Goal: Task Accomplishment & Management: Manage account settings

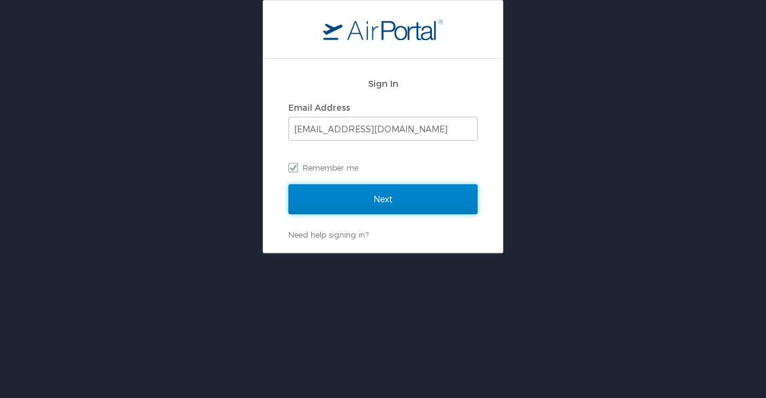
click at [369, 196] on input "Next" at bounding box center [382, 199] width 189 height 30
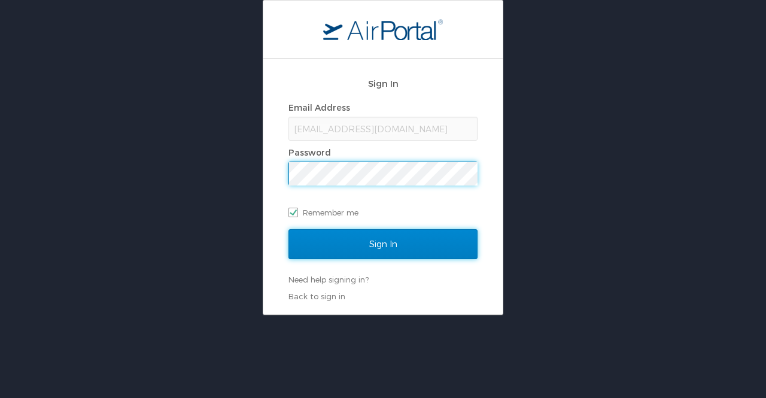
click at [396, 246] on input "Sign In" at bounding box center [382, 244] width 189 height 30
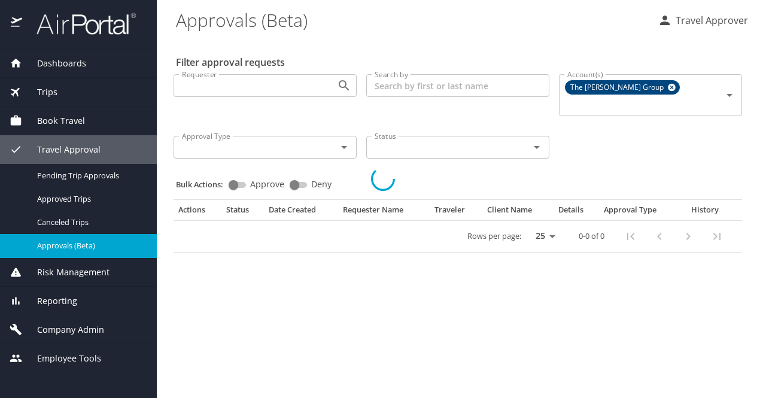
select select "US"
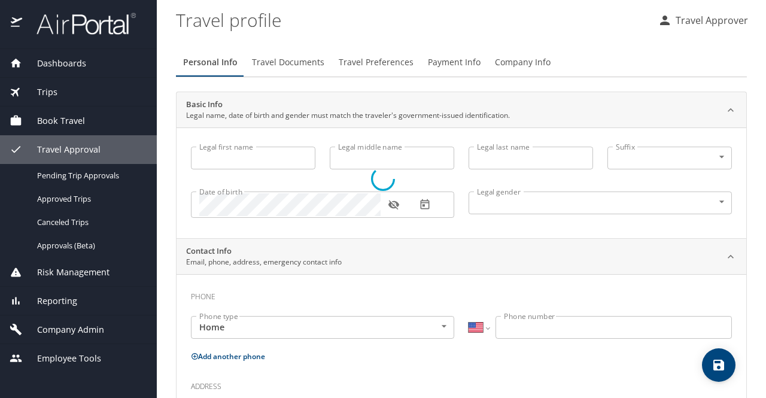
type input "Travel"
type input "Approver"
type input "Unspecified"
select select "US"
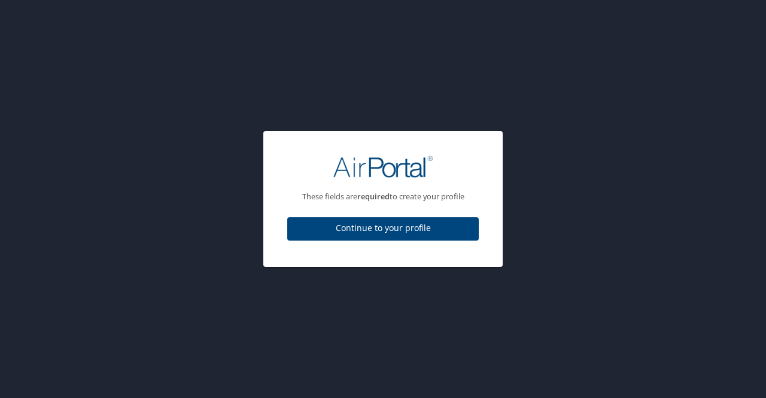
click at [387, 224] on span "Continue to your profile" at bounding box center [383, 228] width 172 height 15
select select "US"
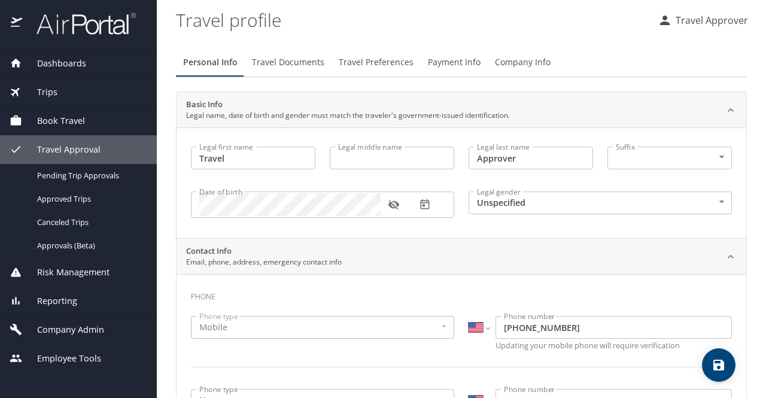
click at [74, 154] on span "Travel Approval" at bounding box center [61, 149] width 78 height 13
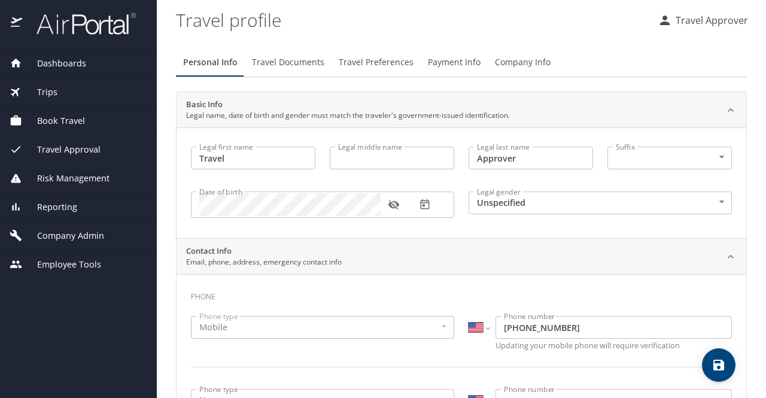
click at [74, 148] on span "Travel Approval" at bounding box center [61, 149] width 78 height 13
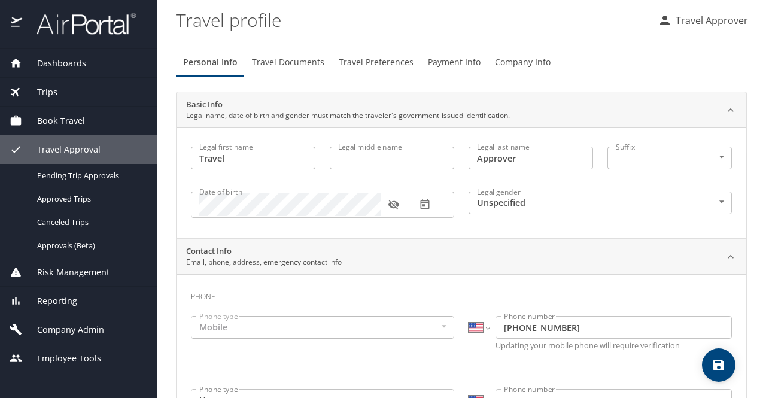
click at [67, 305] on span "Reporting" at bounding box center [49, 300] width 55 height 13
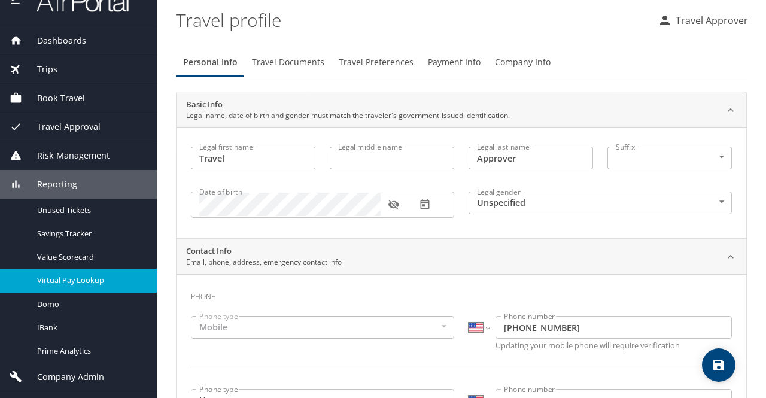
scroll to position [44, 0]
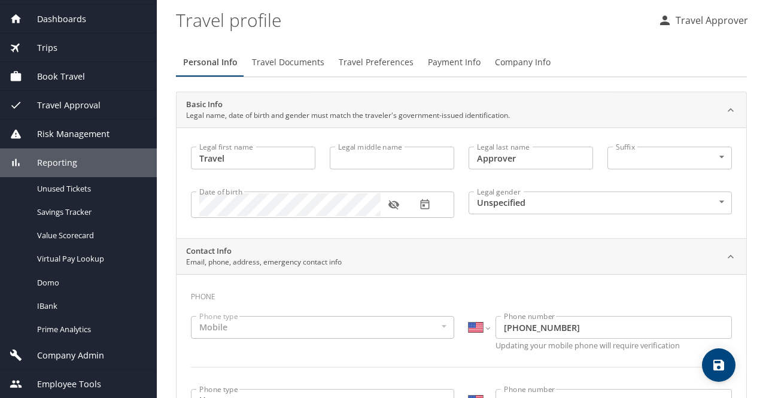
click at [85, 354] on span "Company Admin" at bounding box center [63, 355] width 82 height 13
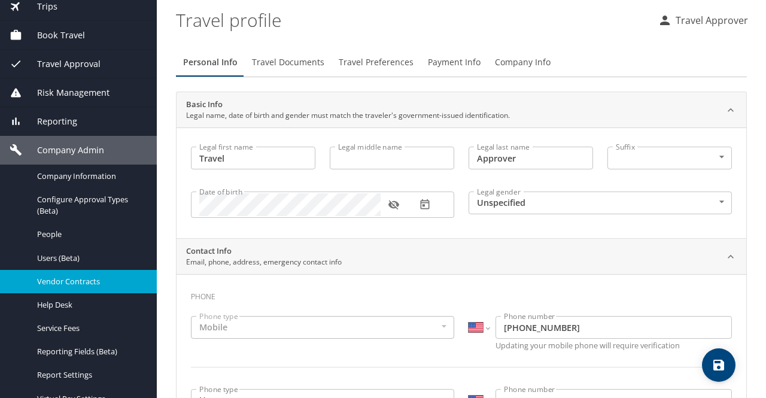
scroll to position [126, 0]
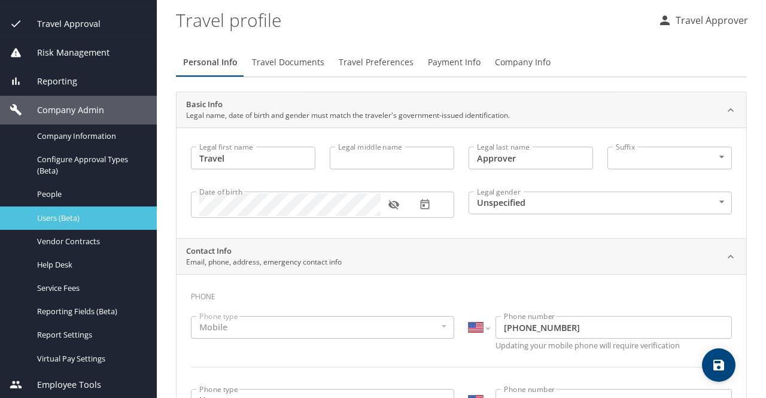
click at [73, 218] on span "Users (Beta)" at bounding box center [89, 217] width 105 height 11
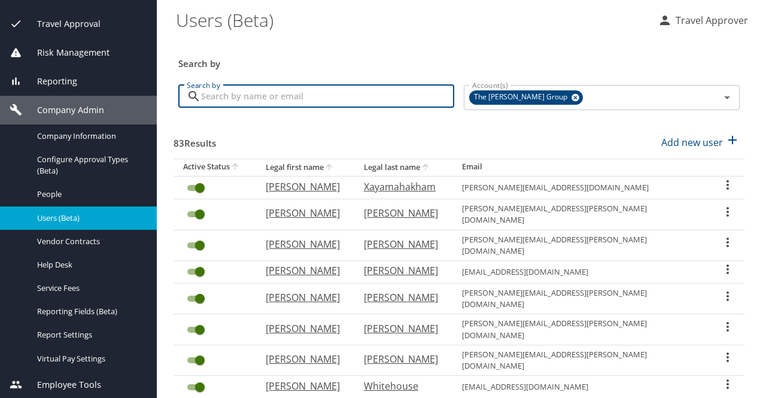
click at [268, 100] on input "Search by" at bounding box center [327, 96] width 253 height 23
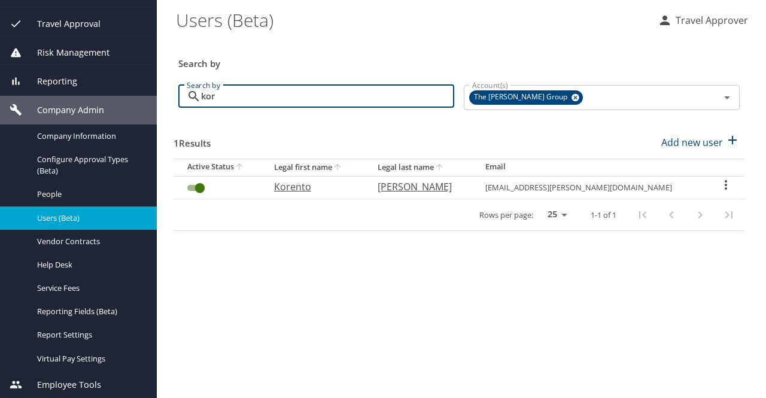
type input "kor"
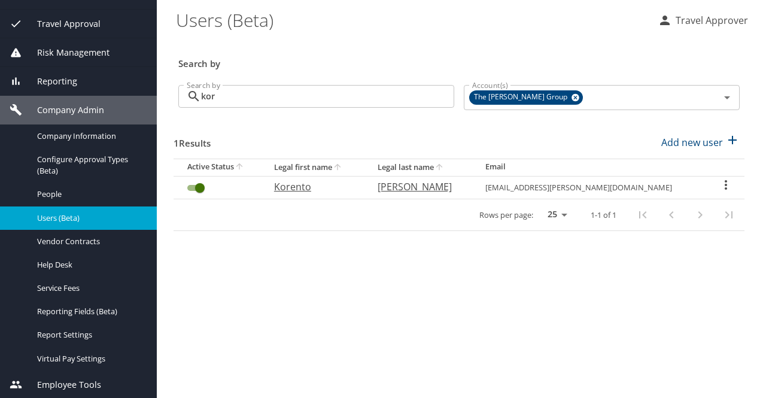
click at [722, 186] on icon "User Search Table" at bounding box center [725, 185] width 14 height 14
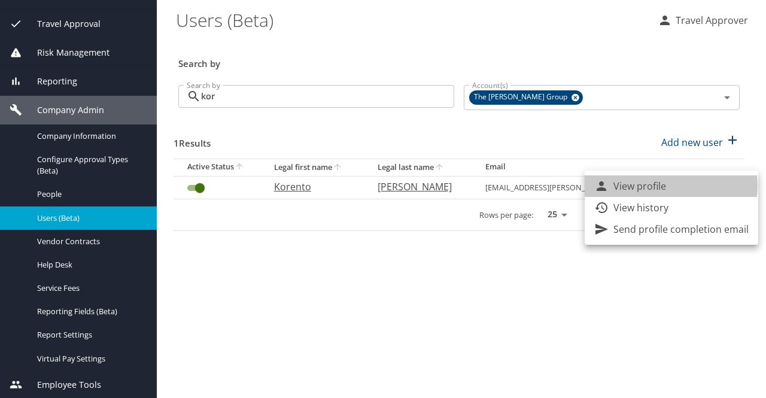
click at [668, 186] on li "View profile" at bounding box center [670, 186] width 173 height 22
select select "US"
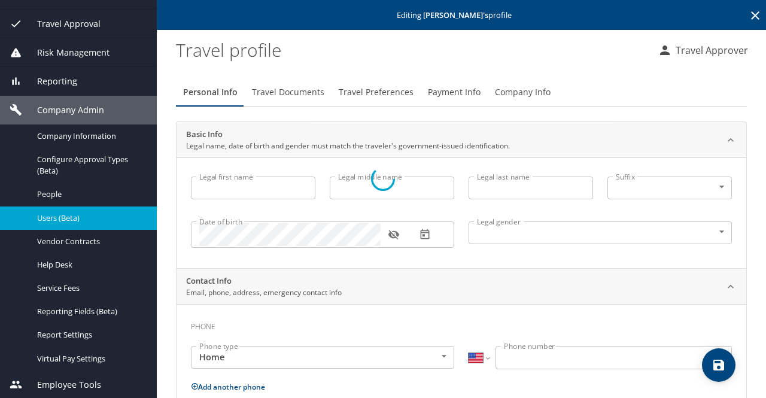
type input "Korento"
type input "Leverette"
type input "Male"
type input "Katrina"
type input "Leverette"
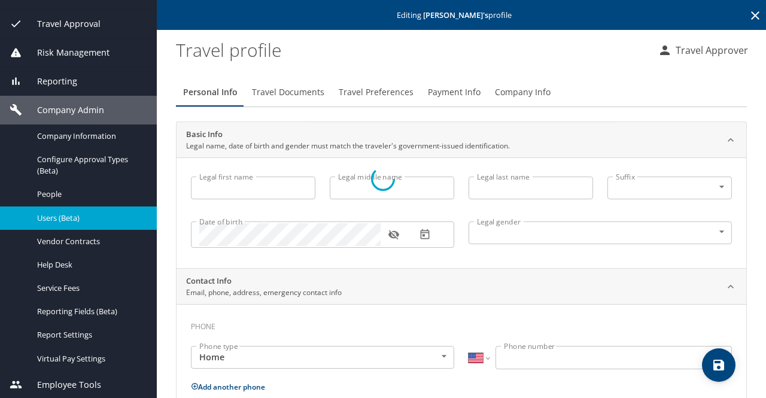
type input "(662) 394-9180"
type input "trinamac98@yahoo.com"
select select "US"
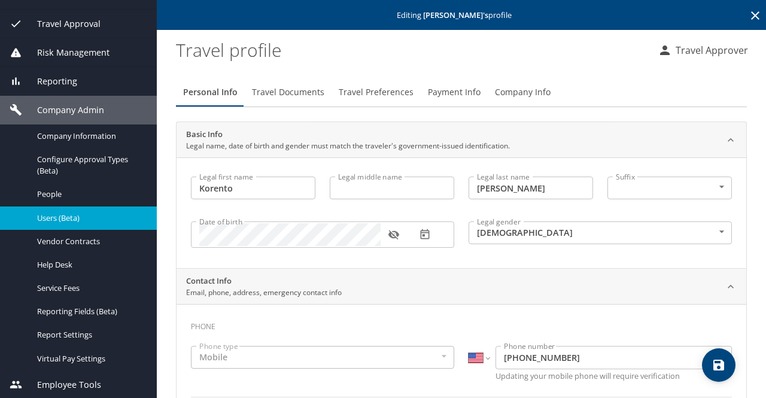
click at [69, 218] on span "Users (Beta)" at bounding box center [89, 217] width 105 height 11
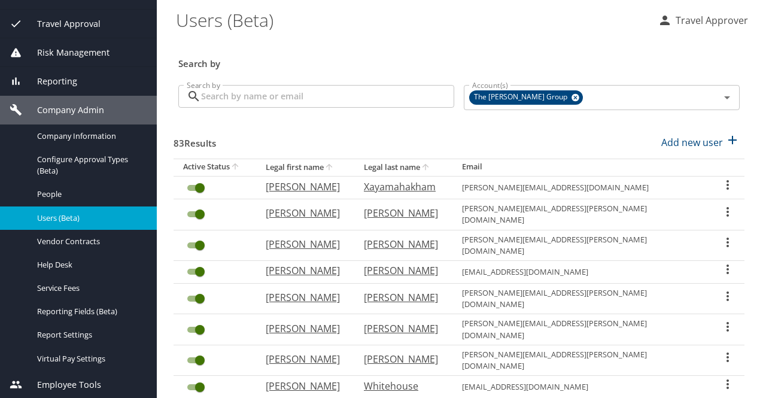
click at [275, 92] on input "Search by" at bounding box center [327, 96] width 253 height 23
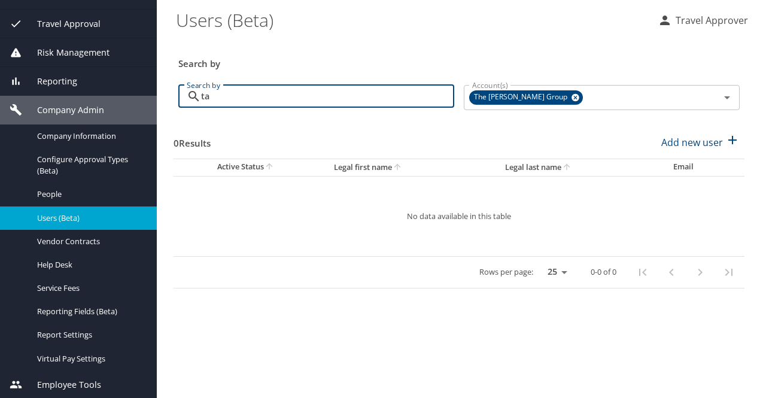
type input "t"
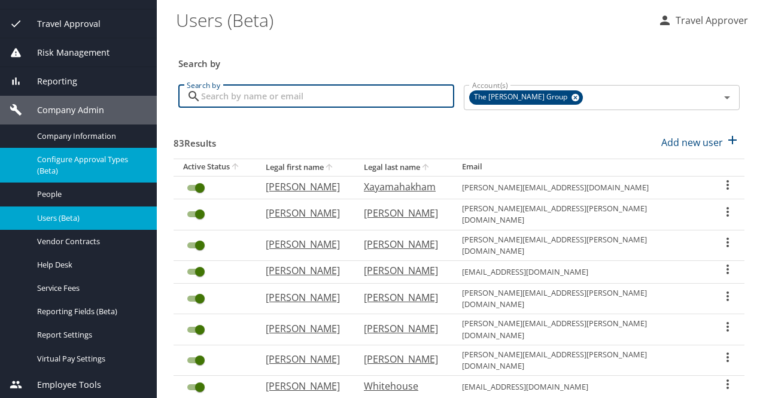
click at [92, 162] on span "Configure Approval Types (Beta)" at bounding box center [89, 165] width 105 height 23
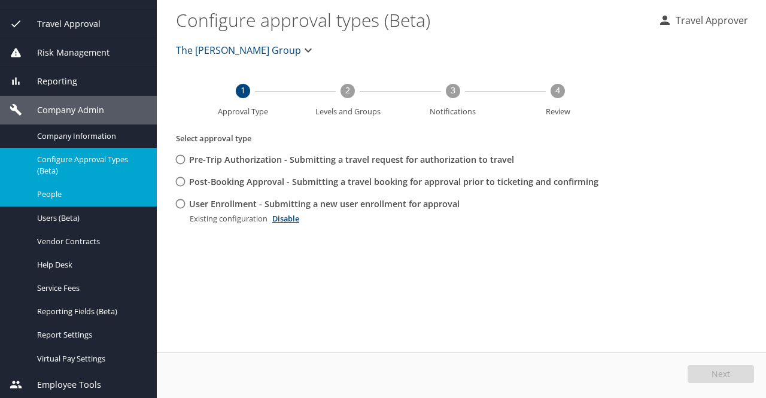
click at [62, 197] on span "People" at bounding box center [89, 193] width 105 height 11
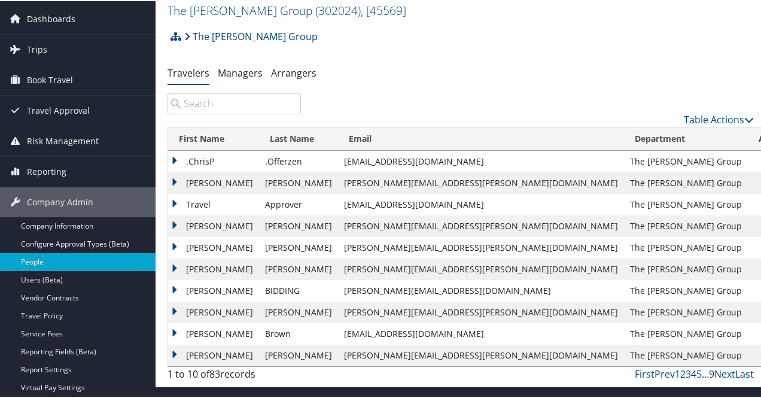
scroll to position [66, 0]
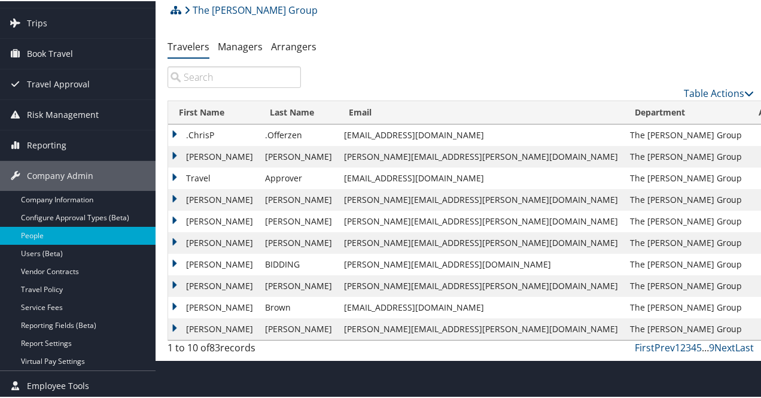
click at [231, 80] on input "search" at bounding box center [233, 76] width 133 height 22
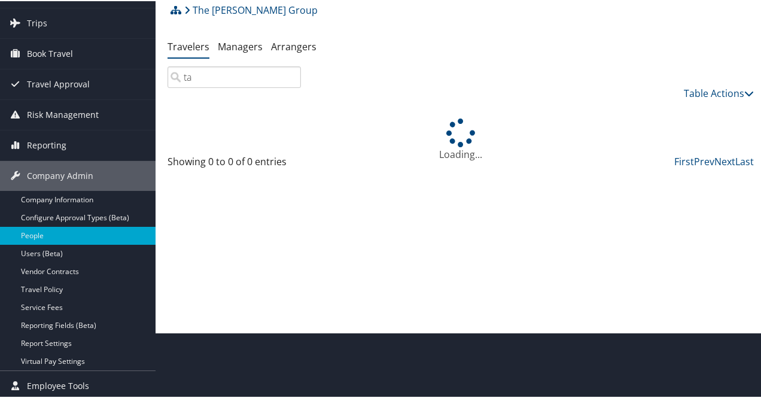
type input "t"
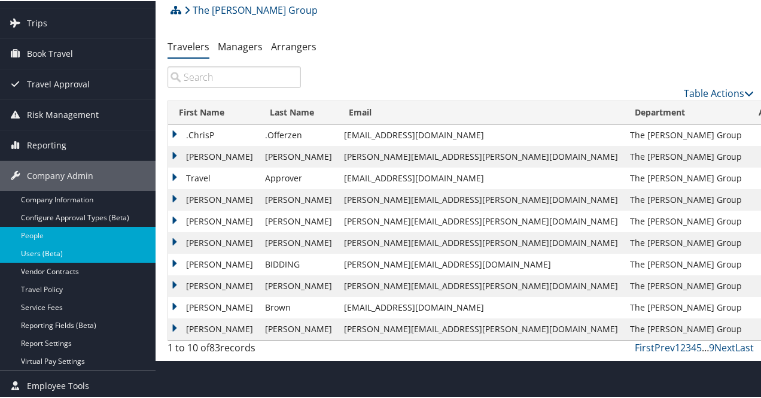
click at [59, 251] on link "Users (Beta)" at bounding box center [78, 252] width 156 height 18
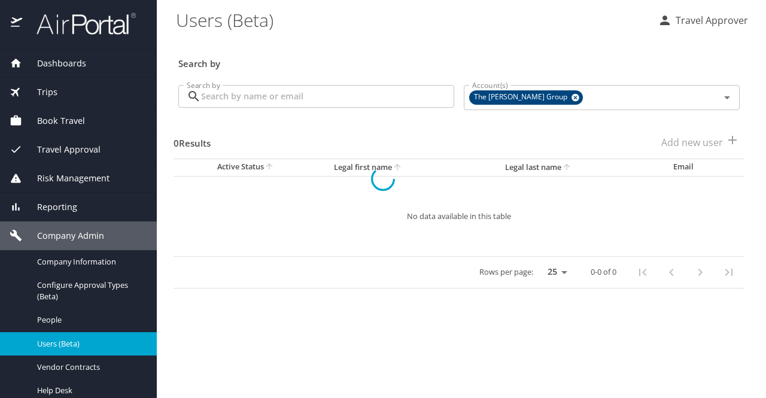
select select "US"
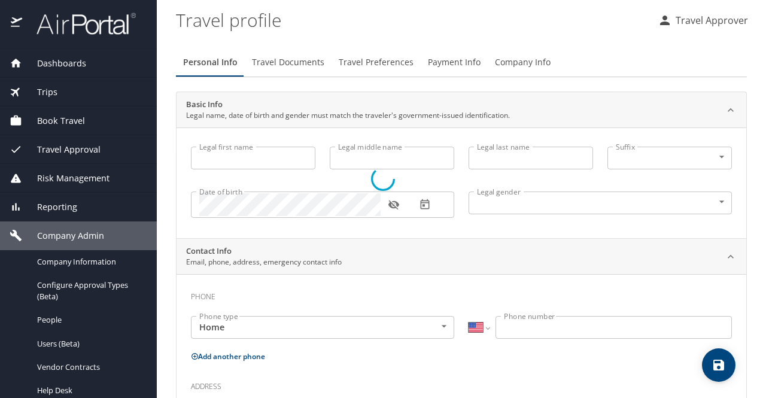
type input "Travel"
type input "Approver"
type input "Unspecified"
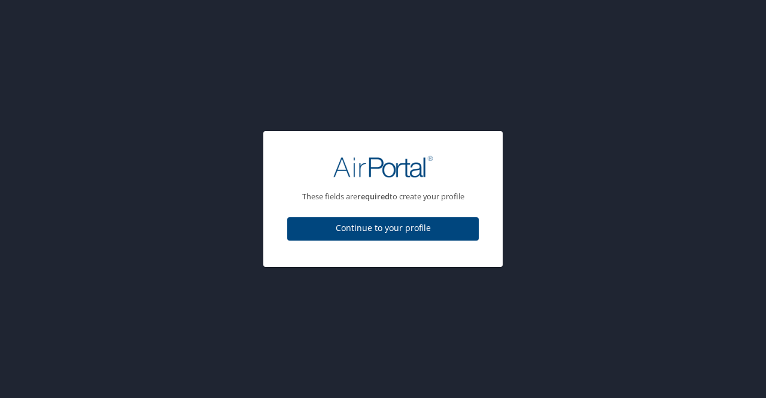
click at [339, 232] on span "Continue to your profile" at bounding box center [383, 228] width 172 height 15
select select "US"
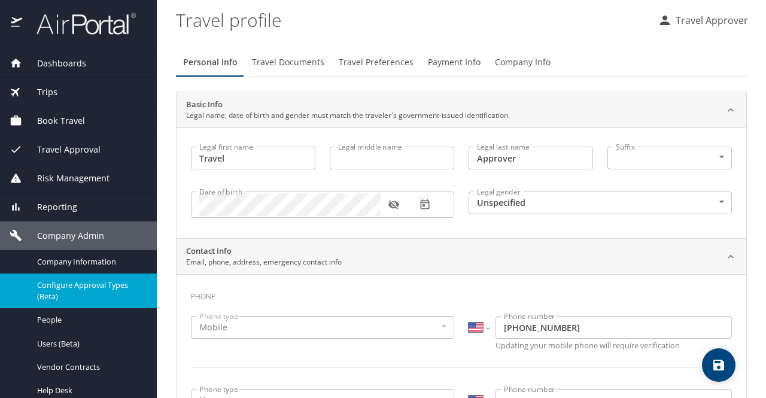
click at [69, 286] on span "Configure Approval Types (Beta)" at bounding box center [89, 290] width 105 height 23
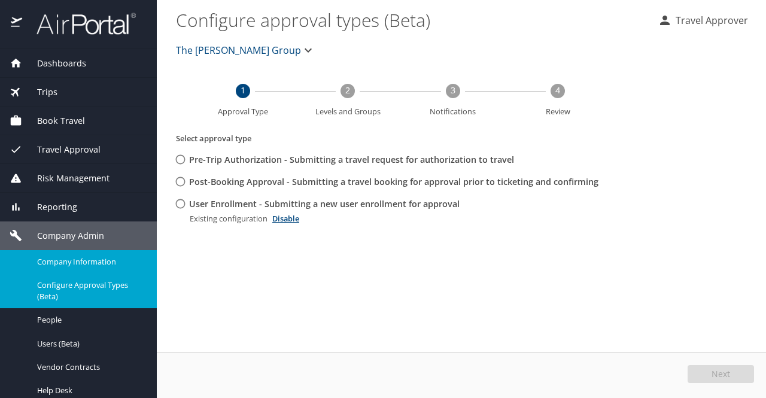
click at [101, 264] on span "Company Information" at bounding box center [89, 261] width 105 height 11
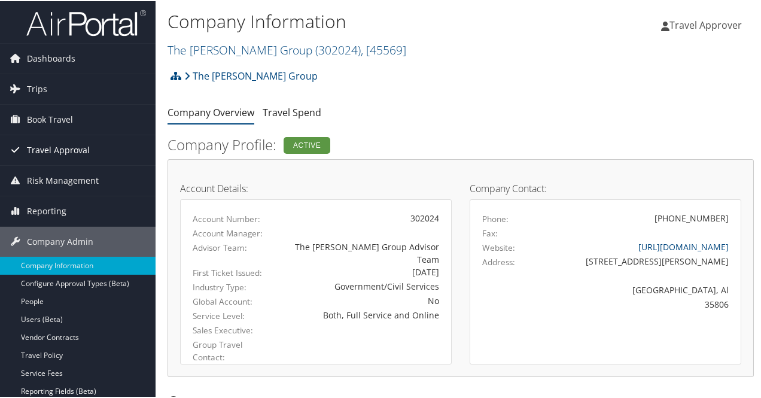
click at [66, 148] on span "Travel Approval" at bounding box center [58, 149] width 63 height 30
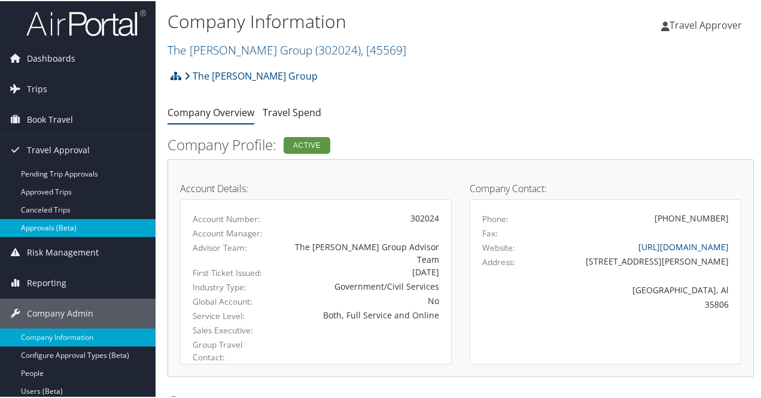
click at [91, 230] on link "Approvals (Beta)" at bounding box center [78, 227] width 156 height 18
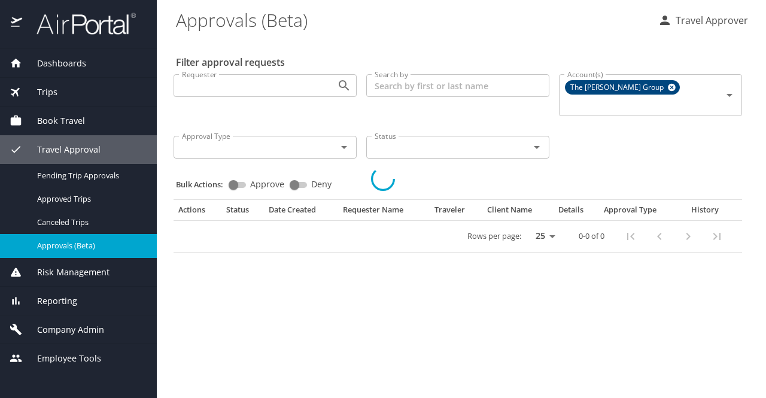
select select "US"
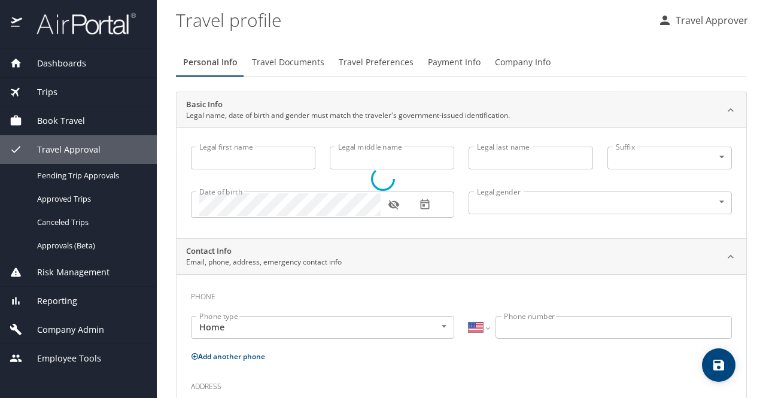
type input "Travel"
type input "Approver"
type input "Unspecified"
select select "US"
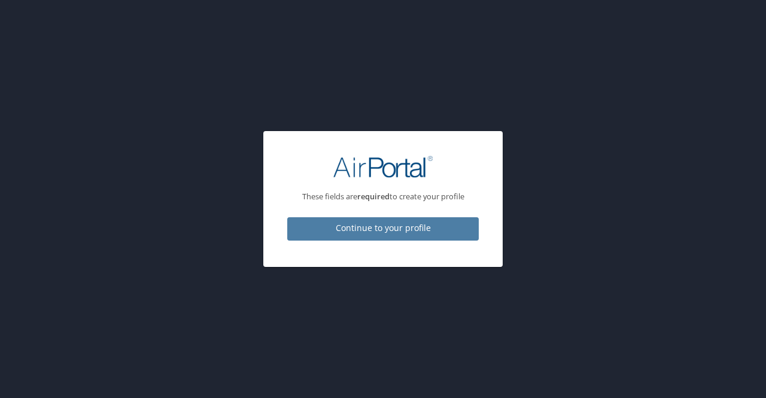
click at [396, 233] on span "Continue to your profile" at bounding box center [383, 228] width 172 height 15
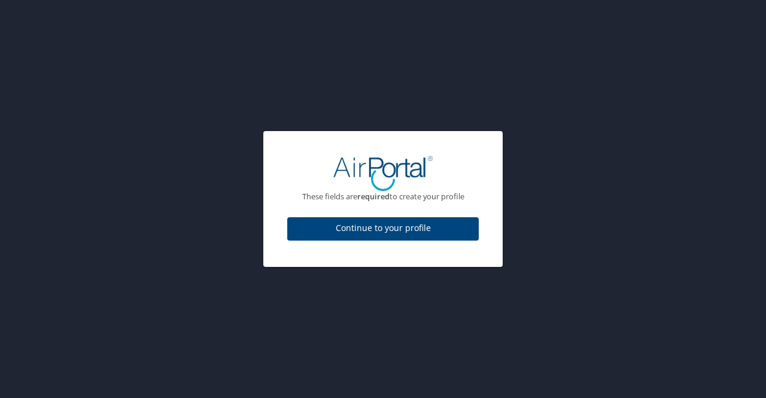
select select "US"
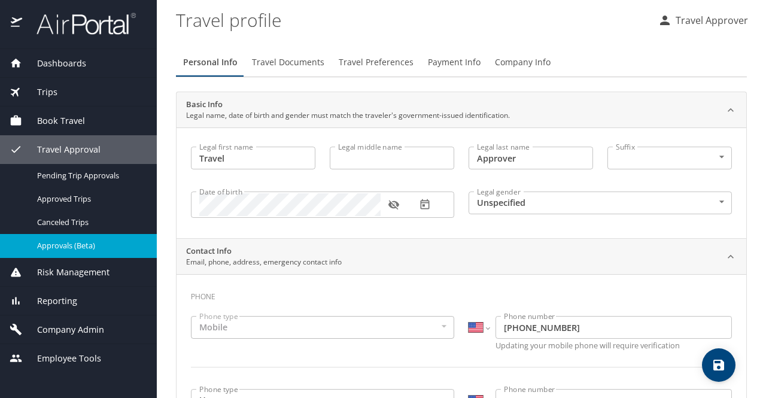
click at [78, 245] on span "Approvals (Beta)" at bounding box center [89, 245] width 105 height 11
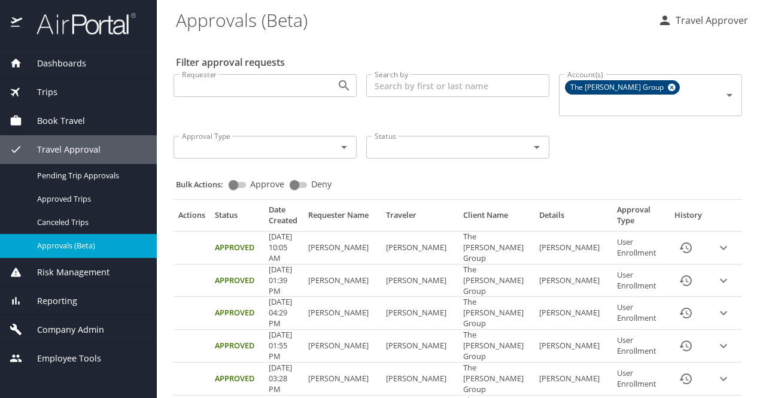
click at [432, 86] on input "Search by" at bounding box center [457, 85] width 183 height 23
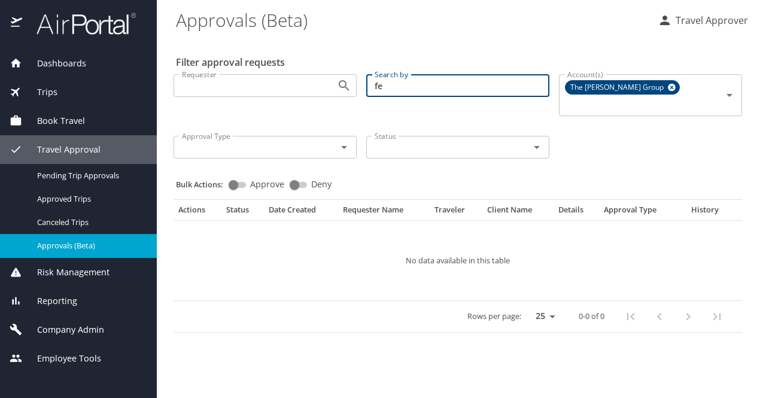
type input "f"
type input "t"
type input "k"
type input "t"
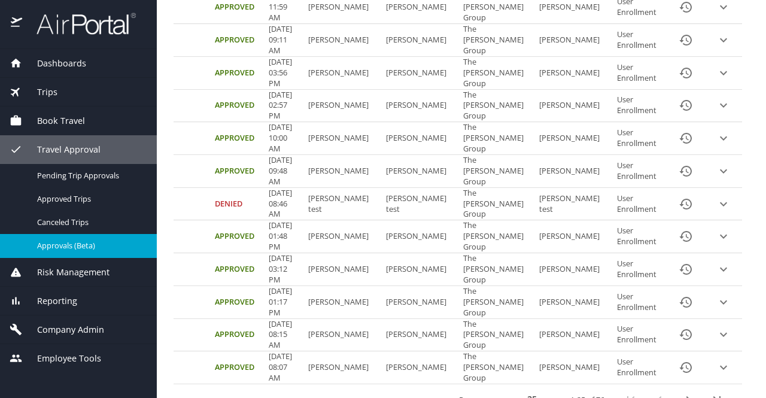
scroll to position [668, 0]
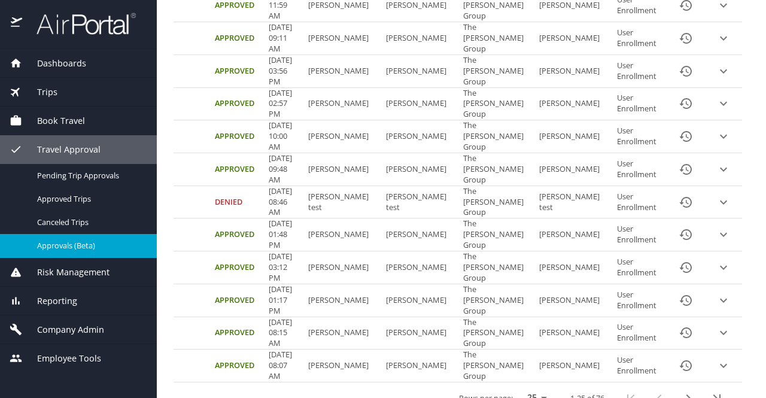
click at [681, 391] on icon "next page" at bounding box center [688, 398] width 14 height 14
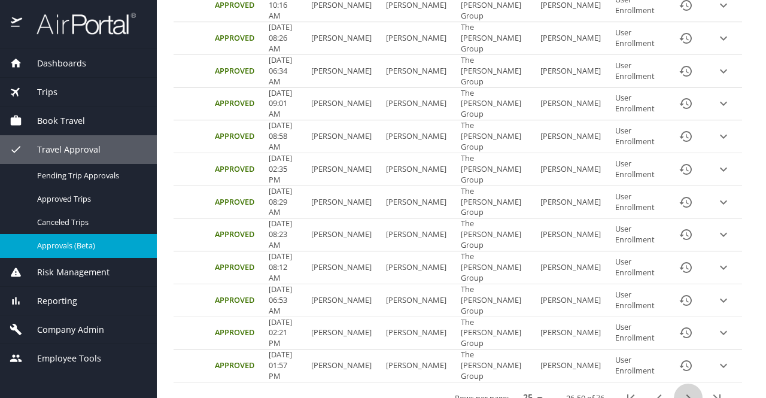
click at [691, 383] on button "next page" at bounding box center [688, 397] width 29 height 29
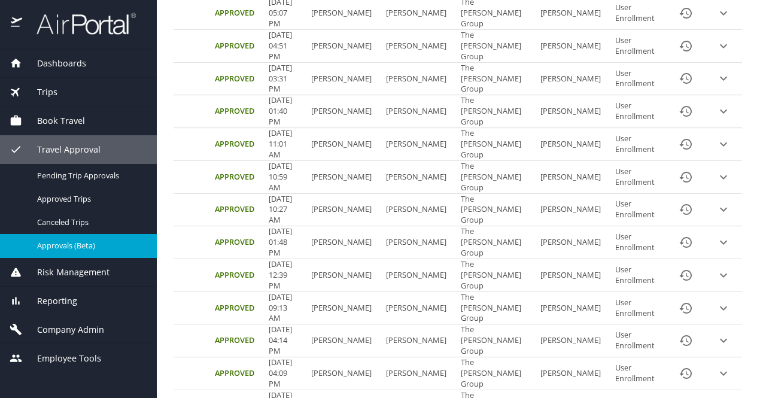
scroll to position [581, 0]
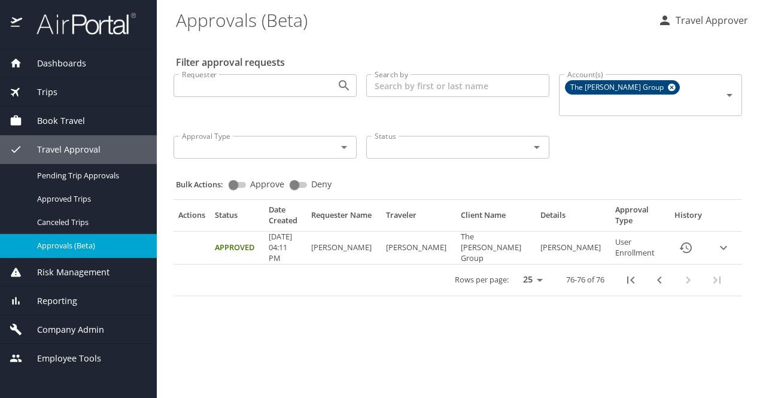
scroll to position [0, 0]
click at [635, 273] on icon "first page" at bounding box center [630, 280] width 14 height 14
